Goal: Information Seeking & Learning: Find specific page/section

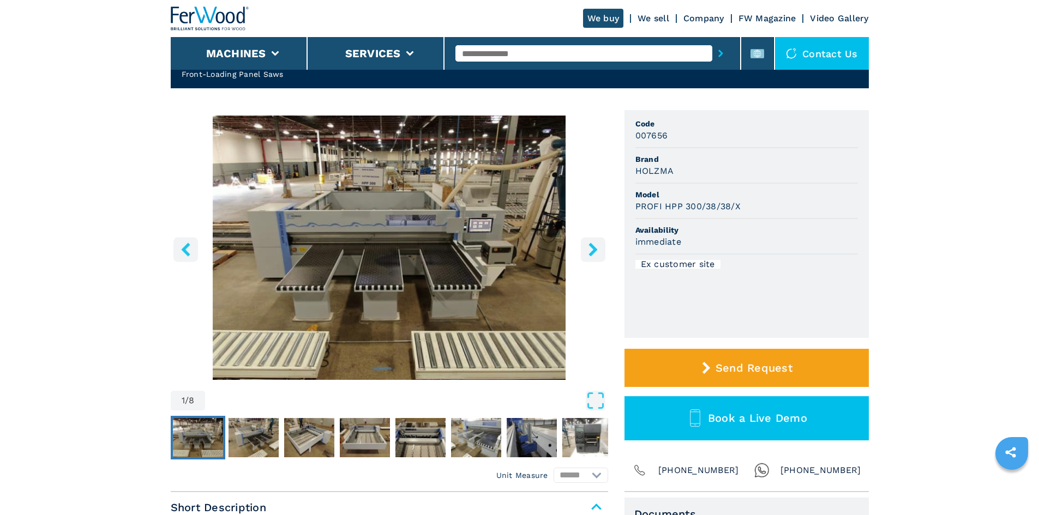
click at [512, 51] on input "text" at bounding box center [583, 53] width 257 height 16
paste input "******"
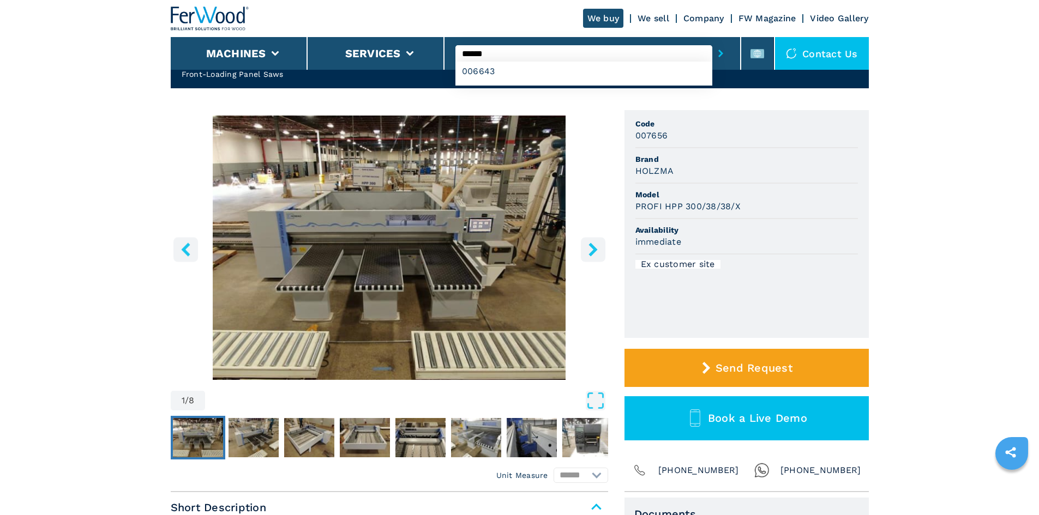
type input "******"
click at [718, 53] on icon "submit-button" at bounding box center [720, 54] width 5 height 8
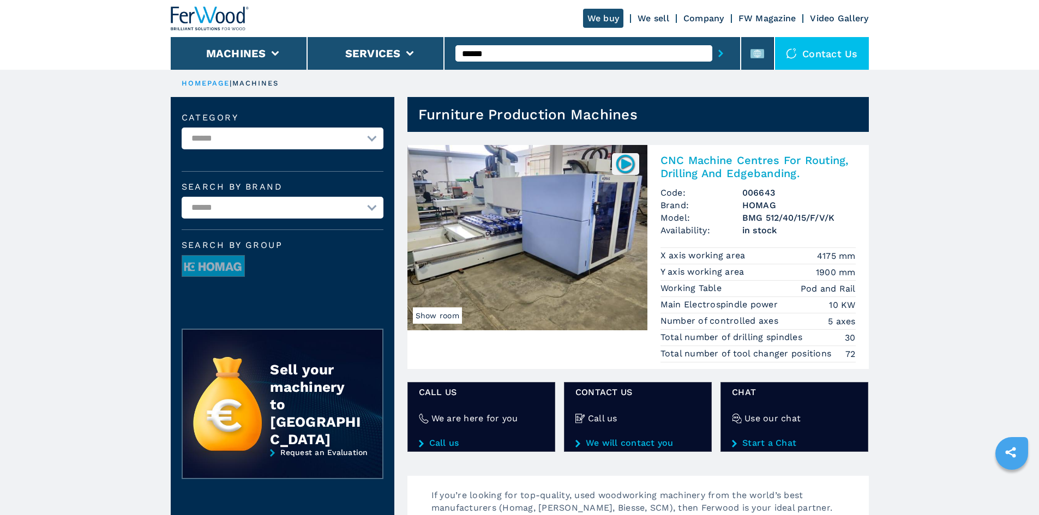
click at [731, 164] on h2 "CNC Machine Centres For Routing, Drilling And Edgebanding." at bounding box center [757, 167] width 195 height 26
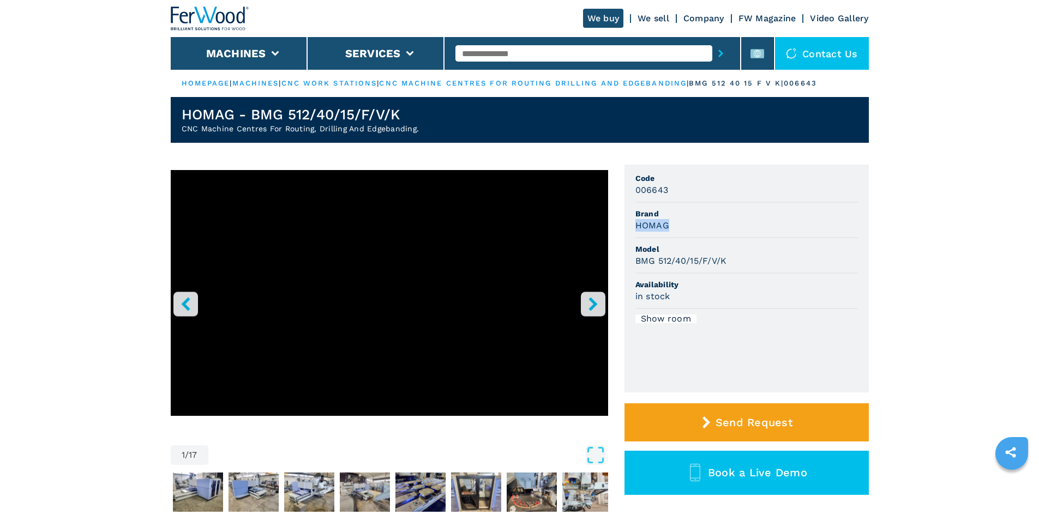
drag, startPoint x: 636, startPoint y: 226, endPoint x: 692, endPoint y: 230, distance: 56.3
click at [692, 230] on div "HOMAG" at bounding box center [746, 225] width 223 height 13
copy h3 "HOMAG"
click at [692, 230] on div "HOMAG" at bounding box center [746, 225] width 223 height 13
drag, startPoint x: 635, startPoint y: 262, endPoint x: 726, endPoint y: 266, distance: 91.2
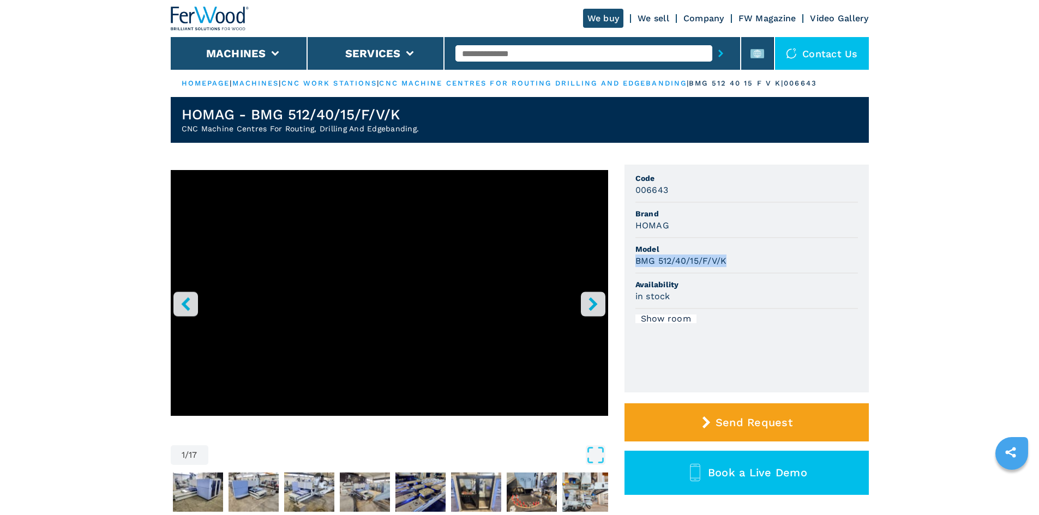
click at [726, 266] on h3 "BMG 512/40/15/F/V/K" at bounding box center [681, 261] width 92 height 13
copy h3 "BMG 512/40/15/F/V/K"
click at [742, 312] on li "Show room" at bounding box center [746, 319] width 223 height 20
drag, startPoint x: 636, startPoint y: 191, endPoint x: 683, endPoint y: 193, distance: 47.0
click at [683, 193] on div "006643" at bounding box center [746, 190] width 223 height 13
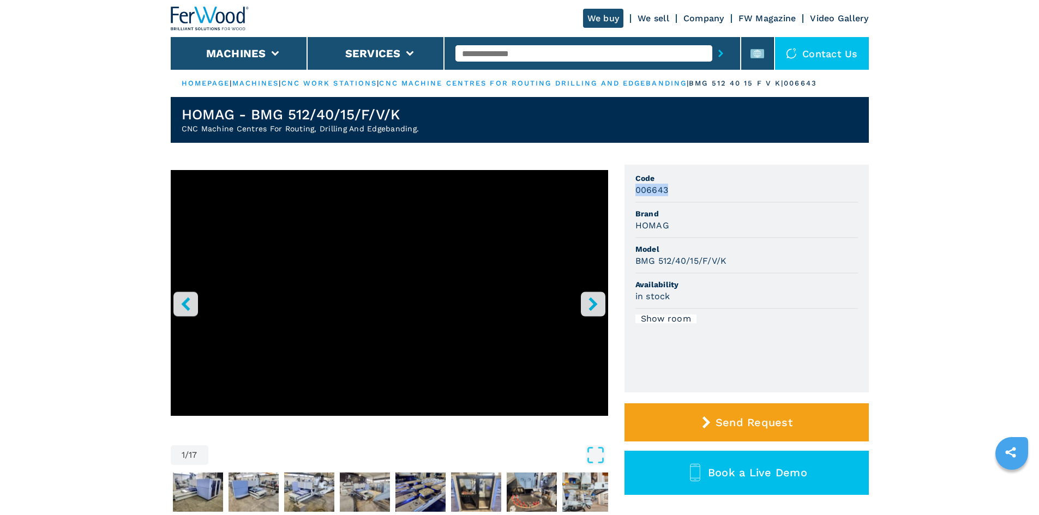
copy h3 "006643"
click at [712, 211] on span "Brand" at bounding box center [746, 213] width 223 height 11
click at [612, 57] on input "text" at bounding box center [583, 53] width 257 height 16
paste input "******"
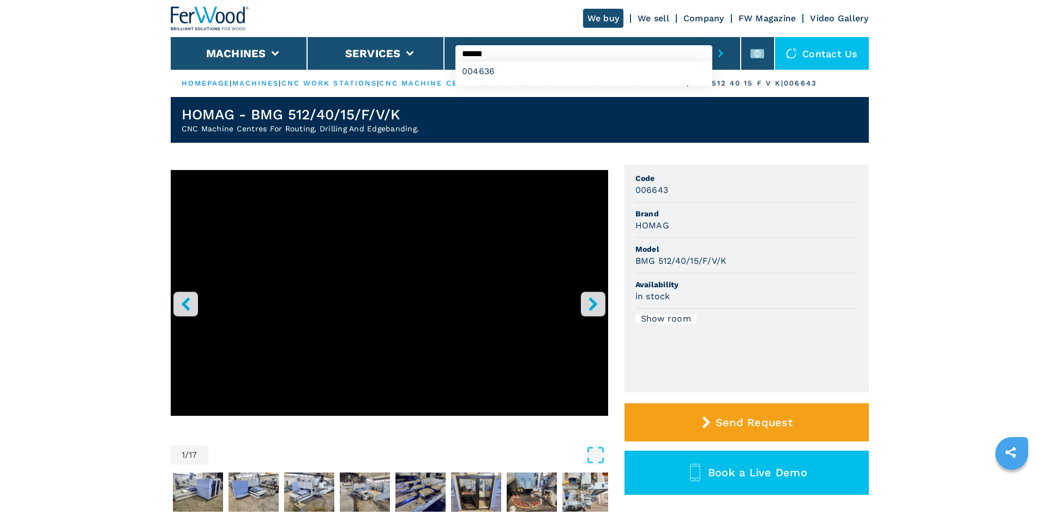
type input "******"
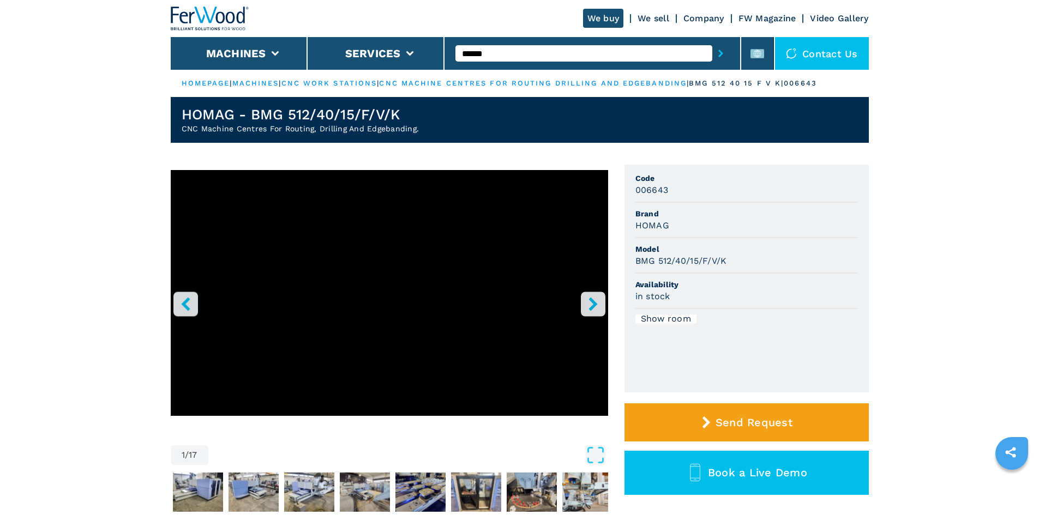
click at [712, 52] on button "submit-button" at bounding box center [720, 53] width 17 height 25
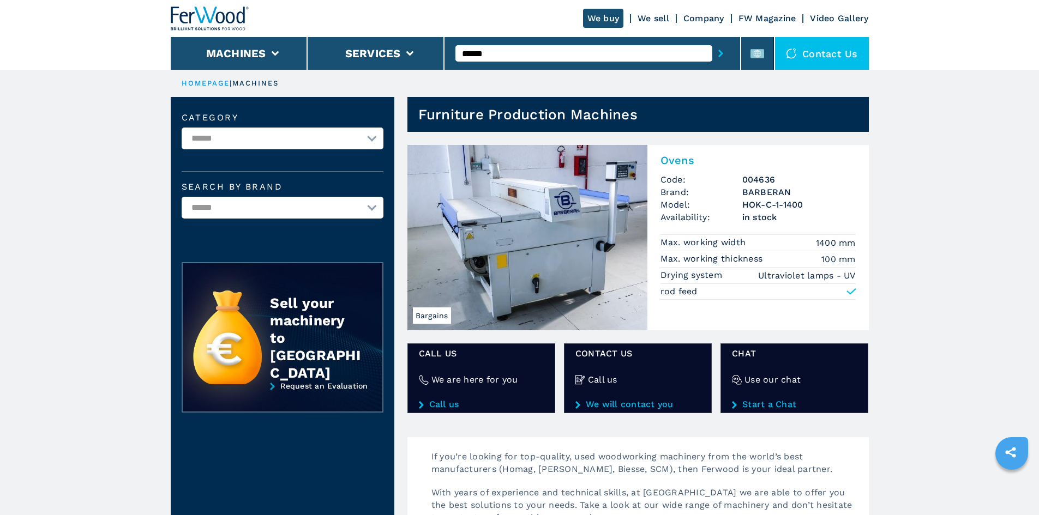
click at [688, 161] on h2 "Ovens" at bounding box center [757, 160] width 195 height 13
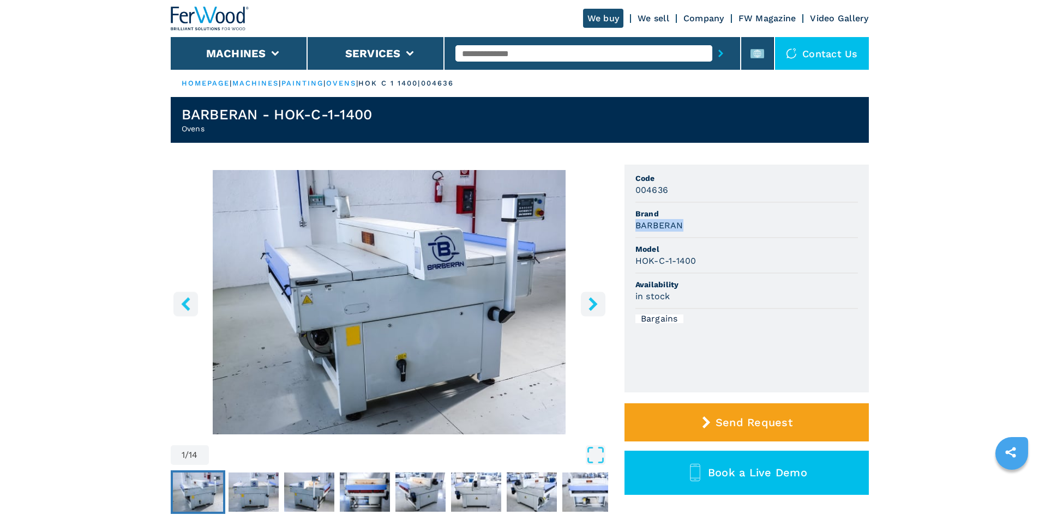
drag, startPoint x: 636, startPoint y: 225, endPoint x: 680, endPoint y: 225, distance: 43.6
click at [680, 225] on h3 "BARBERAN" at bounding box center [659, 225] width 48 height 13
copy h3 "BARBERAN"
click at [729, 298] on div "in stock" at bounding box center [746, 296] width 223 height 13
drag, startPoint x: 634, startPoint y: 260, endPoint x: 700, endPoint y: 272, distance: 67.0
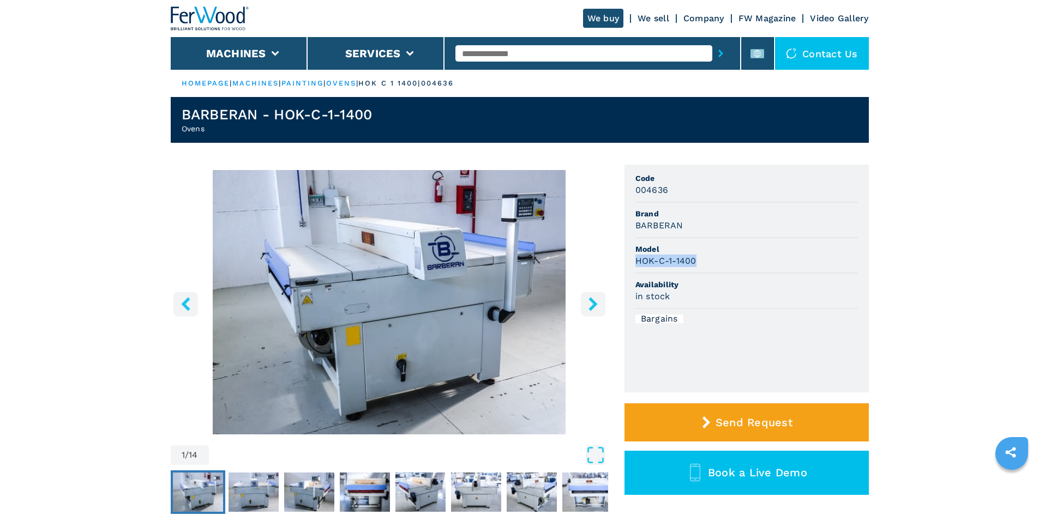
click at [700, 272] on ul "Code 004636 Brand BARBERAN Model HOK-C-1-1400 Availability in stock Bargains" at bounding box center [746, 279] width 244 height 228
copy h3 "HOK-C-1-1400"
click at [735, 274] on li "Availability in stock" at bounding box center [746, 291] width 223 height 35
drag, startPoint x: 635, startPoint y: 191, endPoint x: 672, endPoint y: 190, distance: 37.1
click at [672, 190] on div "004636" at bounding box center [746, 190] width 223 height 13
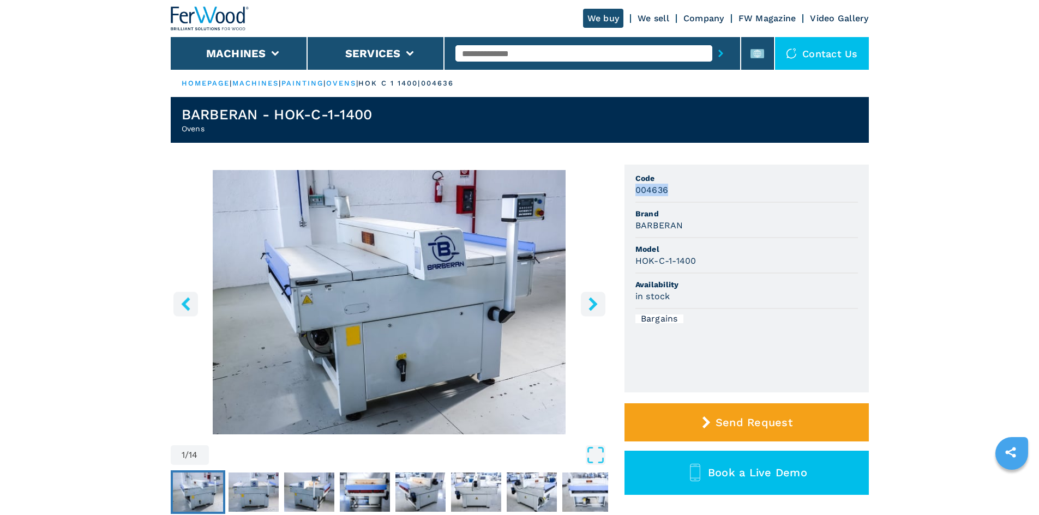
copy h3 "004636"
click at [529, 55] on input "text" at bounding box center [583, 53] width 257 height 16
paste input "******"
type input "******"
click at [718, 51] on icon "submit-button" at bounding box center [720, 54] width 5 height 8
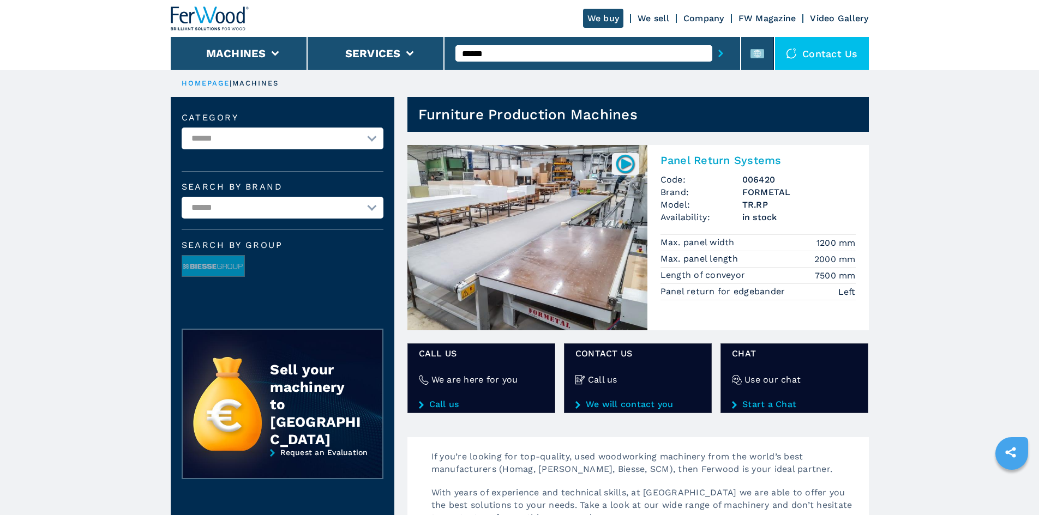
click at [717, 160] on h2 "Panel Return Systems" at bounding box center [757, 160] width 195 height 13
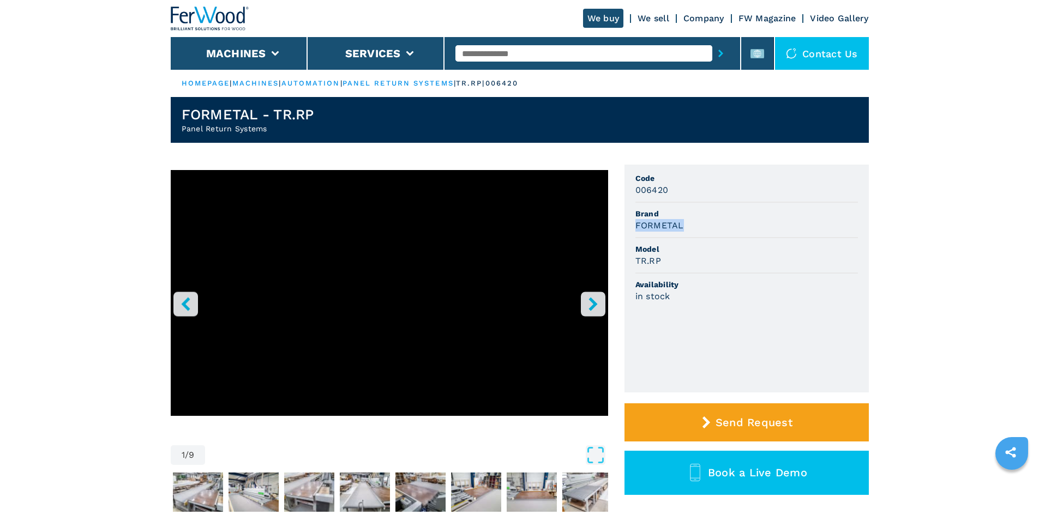
drag, startPoint x: 636, startPoint y: 227, endPoint x: 686, endPoint y: 228, distance: 50.2
click at [686, 228] on div "FORMETAL" at bounding box center [746, 225] width 223 height 13
copy h3 "FORMETAL"
drag, startPoint x: 689, startPoint y: 235, endPoint x: 657, endPoint y: 251, distance: 35.6
click at [689, 236] on li "Brand FORMETAL" at bounding box center [746, 220] width 223 height 35
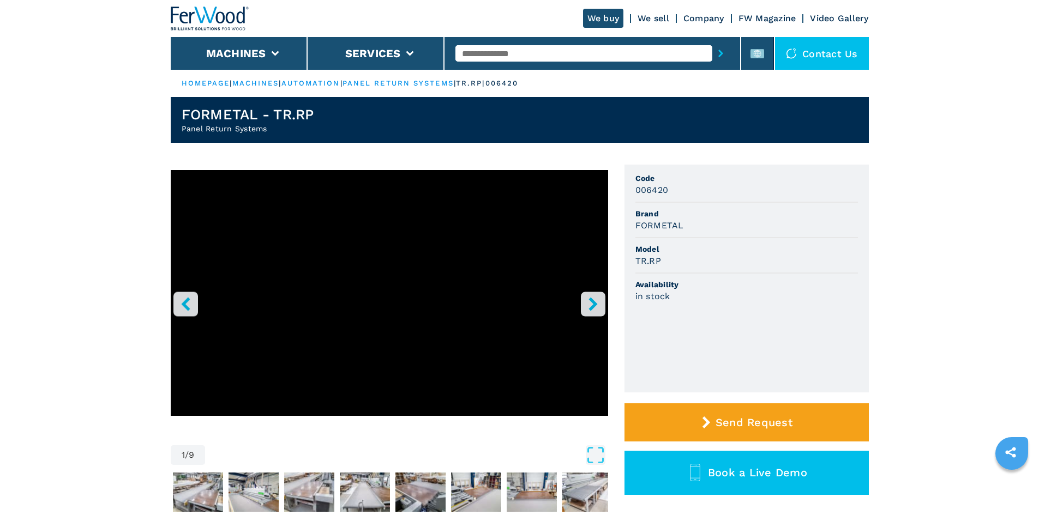
click at [663, 261] on div "TR.RP" at bounding box center [746, 261] width 223 height 13
drag, startPoint x: 636, startPoint y: 260, endPoint x: 663, endPoint y: 259, distance: 26.2
click at [663, 259] on div "TR.RP" at bounding box center [746, 261] width 223 height 13
copy h3 "TR.RP"
click at [711, 269] on li "Model TR.RP" at bounding box center [746, 255] width 223 height 35
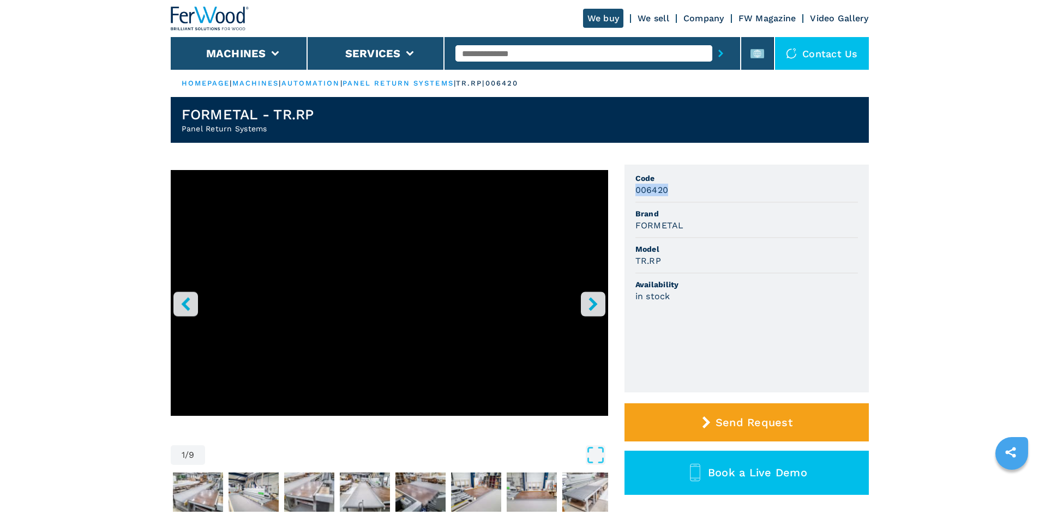
drag, startPoint x: 666, startPoint y: 191, endPoint x: 619, endPoint y: 194, distance: 47.5
click at [619, 194] on div "1 / 9 Unit Measure ****** ******** Code 006420 Brand FORMETAL Model TR.RP Avail…" at bounding box center [520, 356] width 698 height 382
copy h3 "006420"
drag, startPoint x: 706, startPoint y: 238, endPoint x: 699, endPoint y: 233, distance: 8.3
click at [706, 238] on li "Brand FORMETAL" at bounding box center [746, 220] width 223 height 35
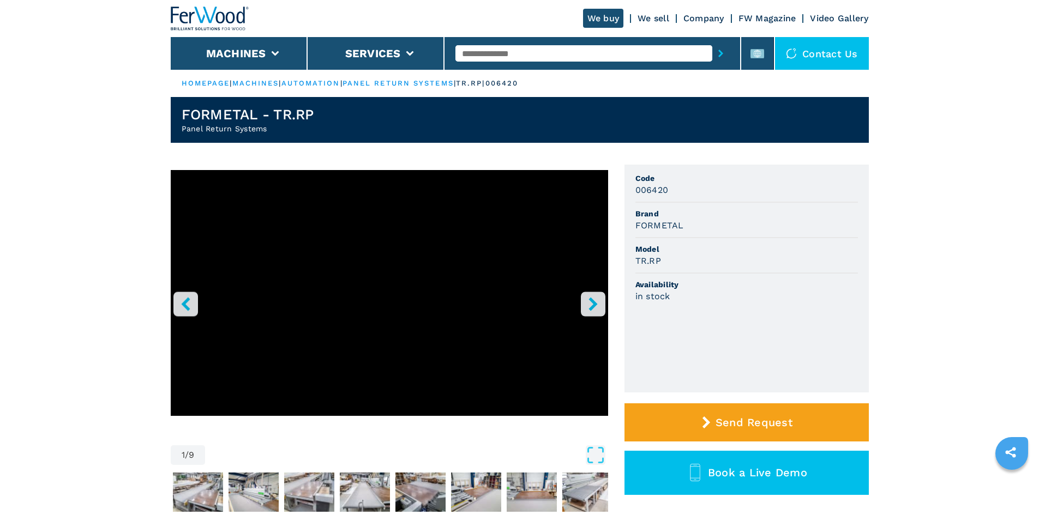
click at [642, 224] on h3 "FORMETAL" at bounding box center [659, 225] width 49 height 13
copy h3 "FORMETAL"
click at [747, 243] on li "Model TR.RP" at bounding box center [746, 255] width 223 height 35
click at [555, 50] on input "text" at bounding box center [583, 53] width 257 height 16
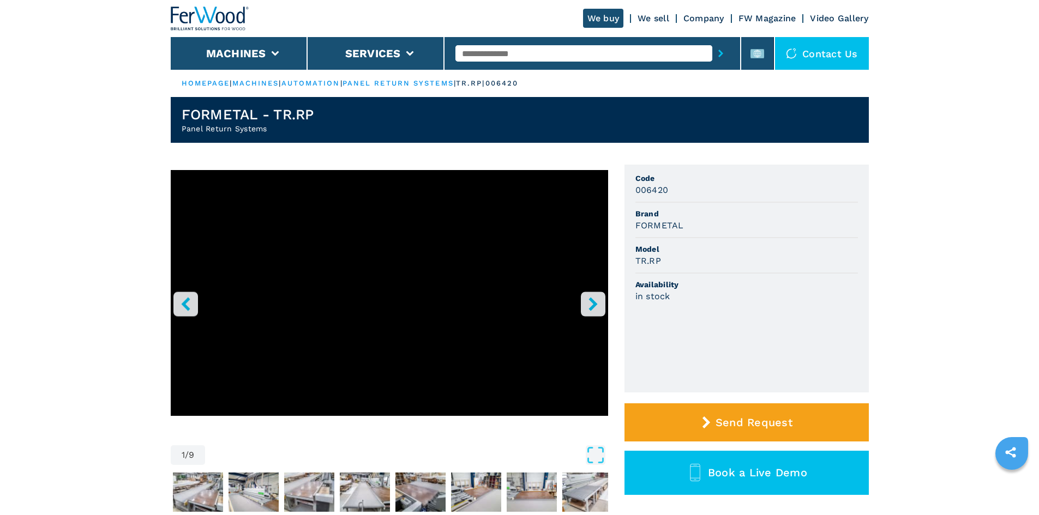
paste input "******"
type input "******"
click at [712, 52] on button "submit-button" at bounding box center [720, 53] width 17 height 25
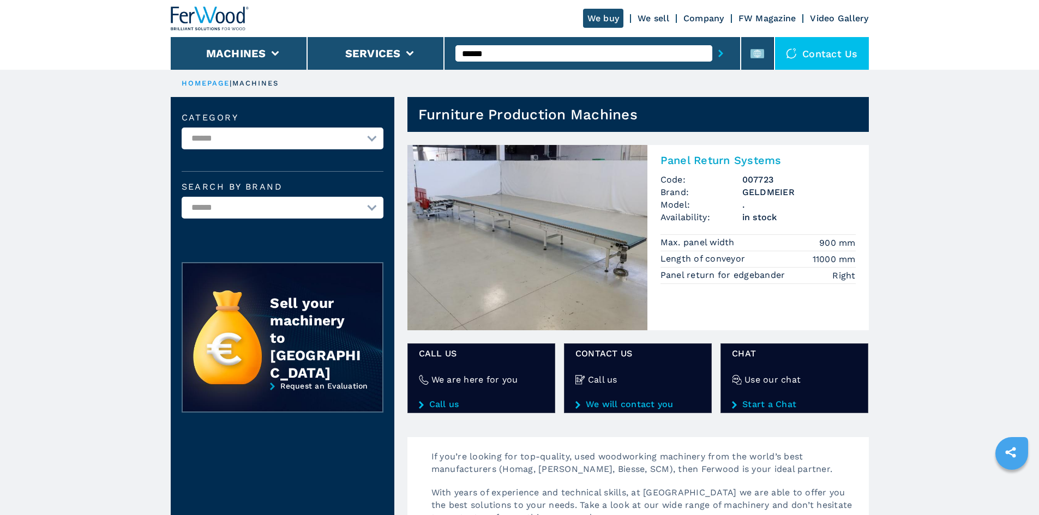
click at [717, 160] on h2 "Panel Return Systems" at bounding box center [757, 160] width 195 height 13
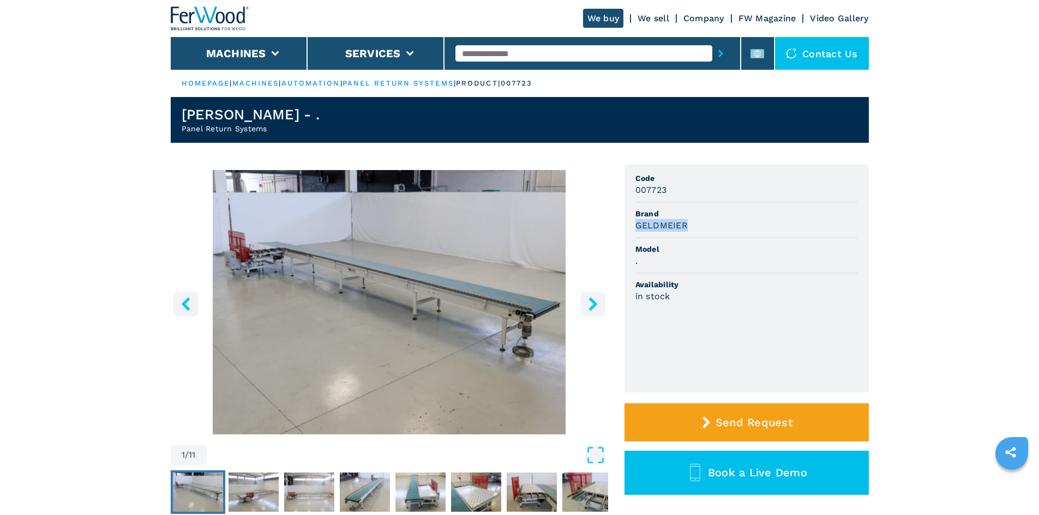
drag, startPoint x: 636, startPoint y: 226, endPoint x: 689, endPoint y: 233, distance: 52.8
click at [689, 233] on li "Brand [PERSON_NAME]" at bounding box center [746, 220] width 223 height 35
copy h3 "GELDMEIER"
click at [695, 212] on span "Brand" at bounding box center [746, 213] width 223 height 11
drag, startPoint x: 668, startPoint y: 192, endPoint x: 634, endPoint y: 196, distance: 34.6
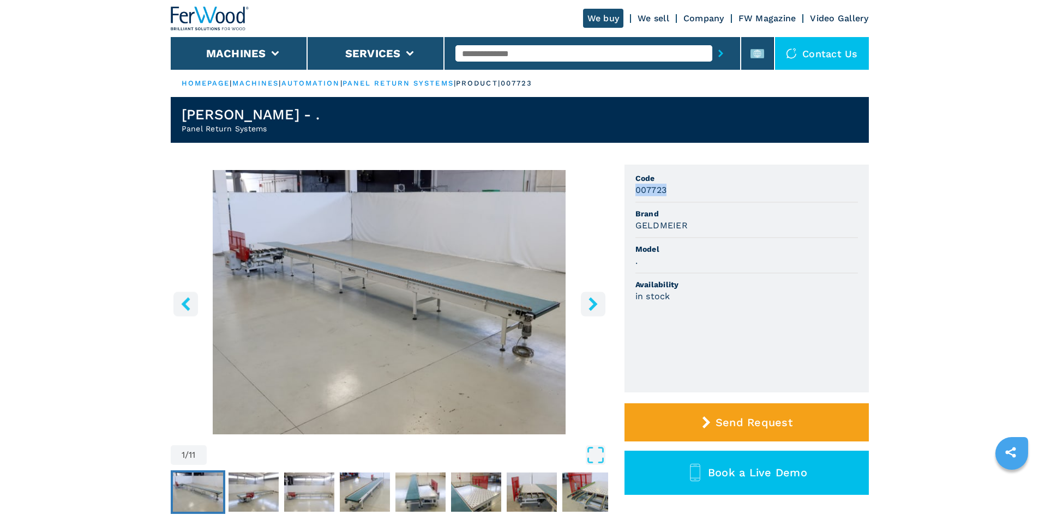
click at [634, 196] on ul "Code 007723 Brand [PERSON_NAME] Model . Availability in stock" at bounding box center [746, 279] width 244 height 228
click at [659, 190] on h3 "007723" at bounding box center [651, 190] width 32 height 13
drag, startPoint x: 666, startPoint y: 189, endPoint x: 614, endPoint y: 190, distance: 52.4
click at [614, 190] on div "1 / 11 Unit Measure ****** ******** Code 007723 Brand [PERSON_NAME] Model . Ava…" at bounding box center [520, 356] width 698 height 382
click at [671, 197] on li "Code 007723" at bounding box center [746, 184] width 223 height 35
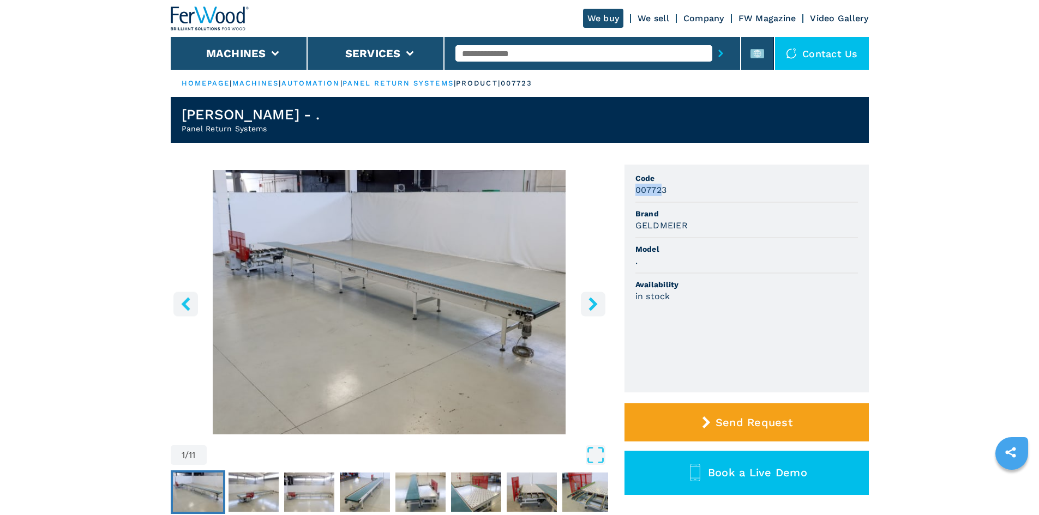
drag, startPoint x: 663, startPoint y: 191, endPoint x: 653, endPoint y: 191, distance: 9.8
click at [623, 191] on div "1 / 11 Unit Measure ****** ******** Code 007723 Brand [PERSON_NAME] Model . Ava…" at bounding box center [520, 356] width 698 height 382
drag, startPoint x: 669, startPoint y: 190, endPoint x: 626, endPoint y: 192, distance: 43.1
click at [626, 192] on ul "Code 007723 Brand [PERSON_NAME] Model . Availability in stock" at bounding box center [746, 279] width 244 height 228
copy h3 "007723"
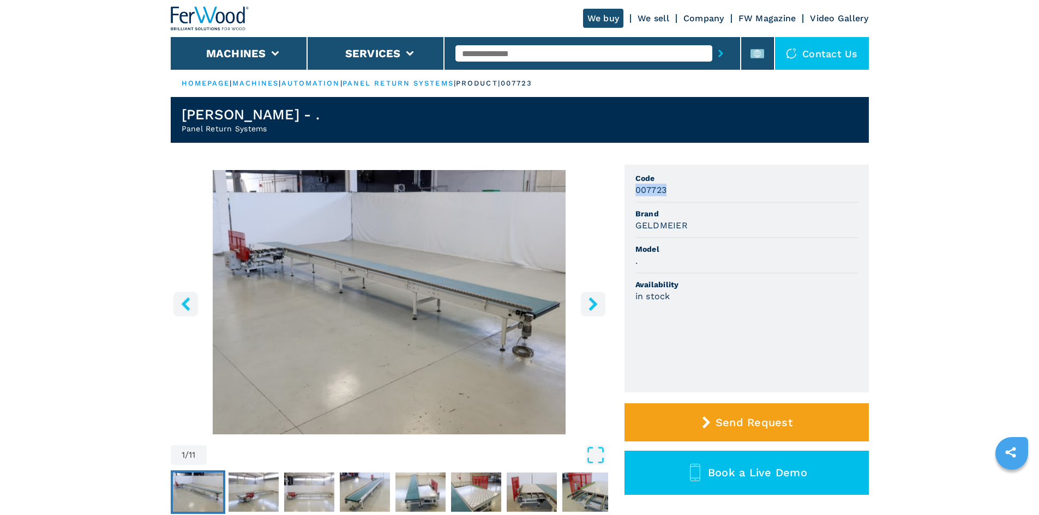
click at [680, 185] on div "007723" at bounding box center [746, 190] width 223 height 13
drag, startPoint x: 634, startPoint y: 226, endPoint x: 686, endPoint y: 227, distance: 51.8
click at [686, 227] on ul "Code 007723 Brand [PERSON_NAME] Model . Availability in stock" at bounding box center [746, 279] width 244 height 228
copy h3 "GELDMEIER"
click at [697, 260] on div "." at bounding box center [746, 261] width 223 height 13
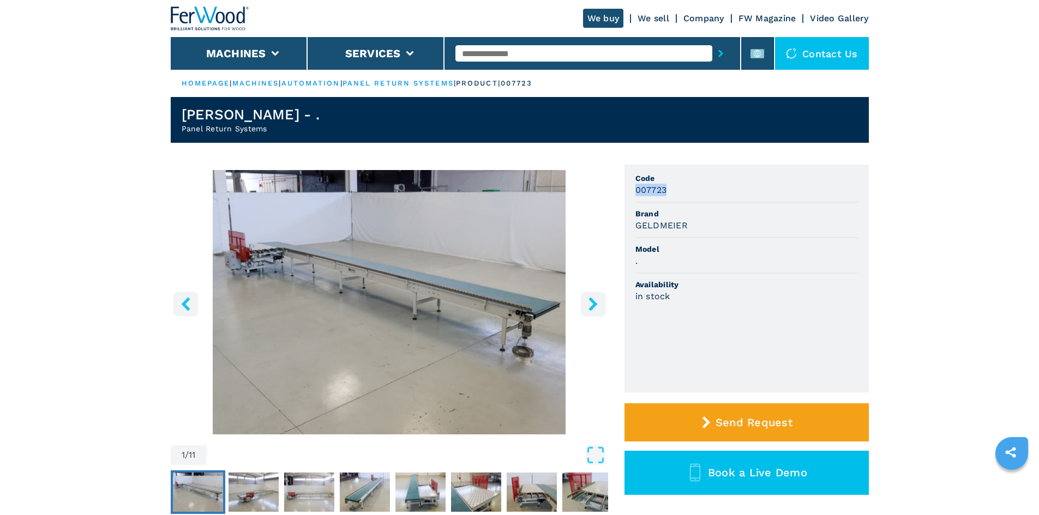
drag, startPoint x: 665, startPoint y: 190, endPoint x: 621, endPoint y: 185, distance: 45.0
click at [621, 185] on div "1 / 11 Unit Measure ****** ******** Code 007723 Brand [PERSON_NAME] Model . Ava…" at bounding box center [520, 356] width 698 height 382
copy h3 "007723"
